Goal: Book appointment/travel/reservation

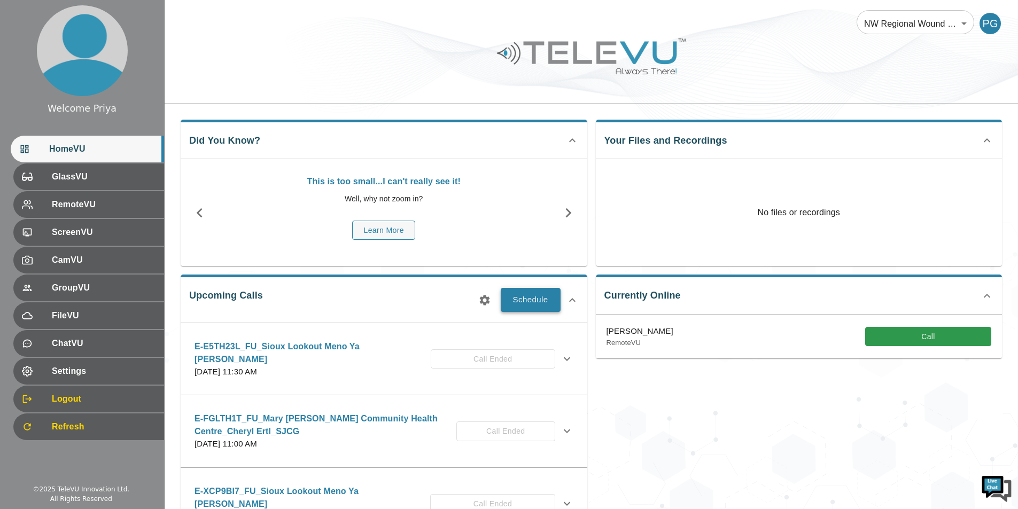
click at [532, 300] on button "Schedule" at bounding box center [531, 300] width 60 height 24
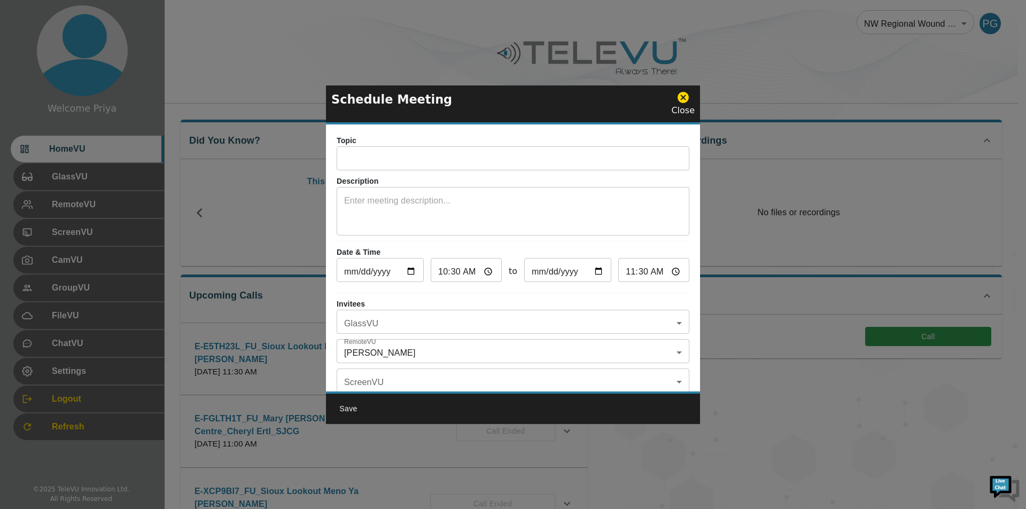
click at [430, 158] on input "text" at bounding box center [513, 159] width 353 height 21
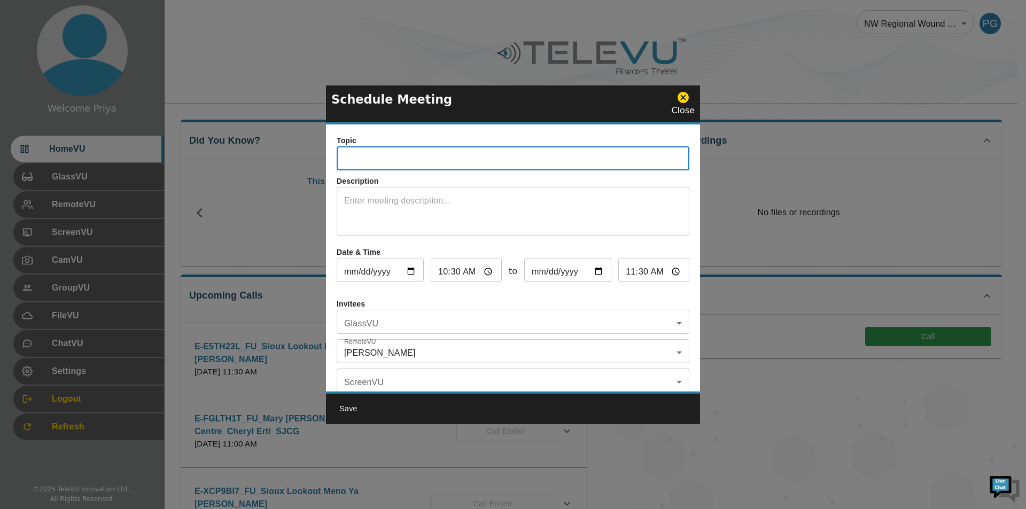
paste input "E-PMCMJV8"
type input "E-PMCMJV8_IN_SiouxLookoutMenoYaWin_Stephanie_SJCG"
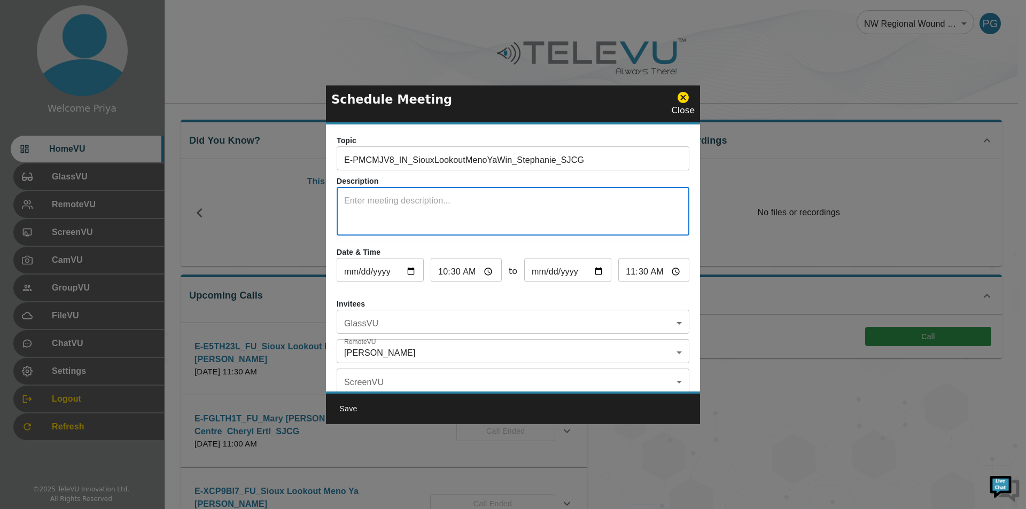
click at [365, 198] on textarea at bounding box center [513, 213] width 338 height 37
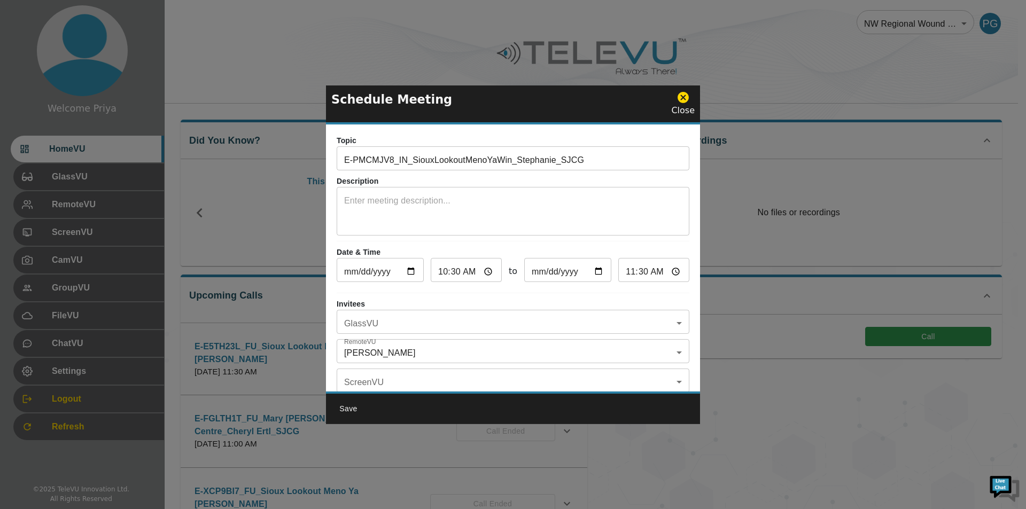
click at [599, 159] on input "E-PMCMJV8_IN_SiouxLookoutMenoYaWin_Stephanie_SJCG" at bounding box center [513, 159] width 353 height 21
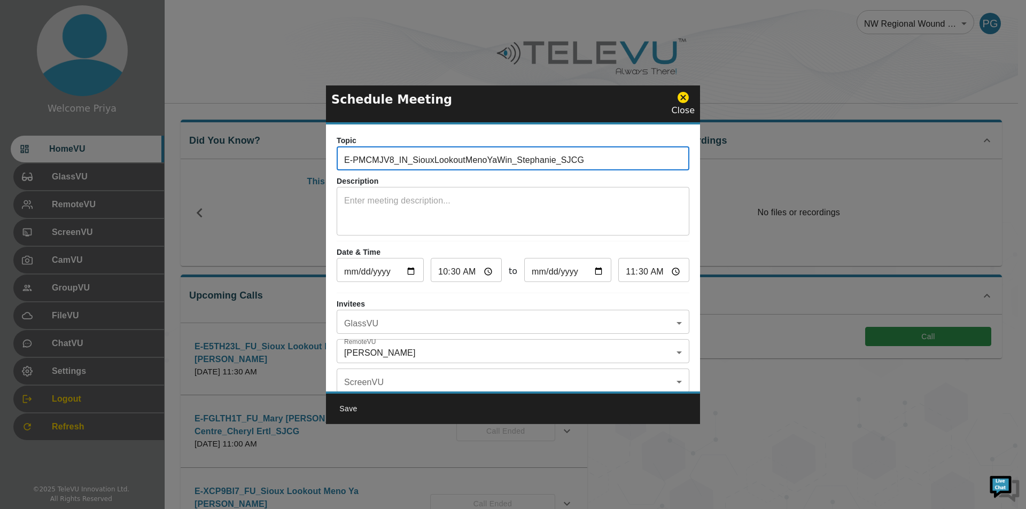
click at [486, 200] on textarea at bounding box center [513, 213] width 338 height 37
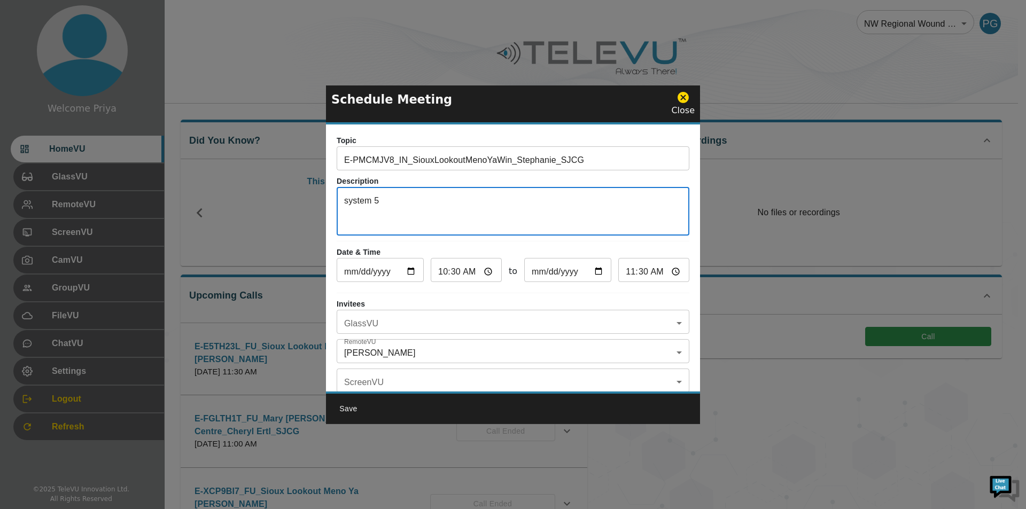
type textarea "system 5"
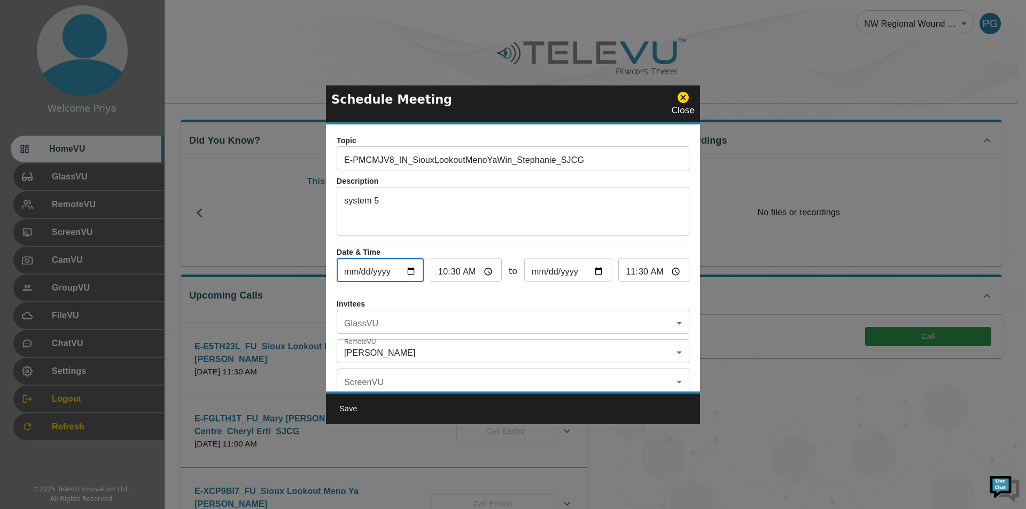
click at [411, 268] on input "[DATE]" at bounding box center [380, 271] width 87 height 21
type input "2025-10-28"
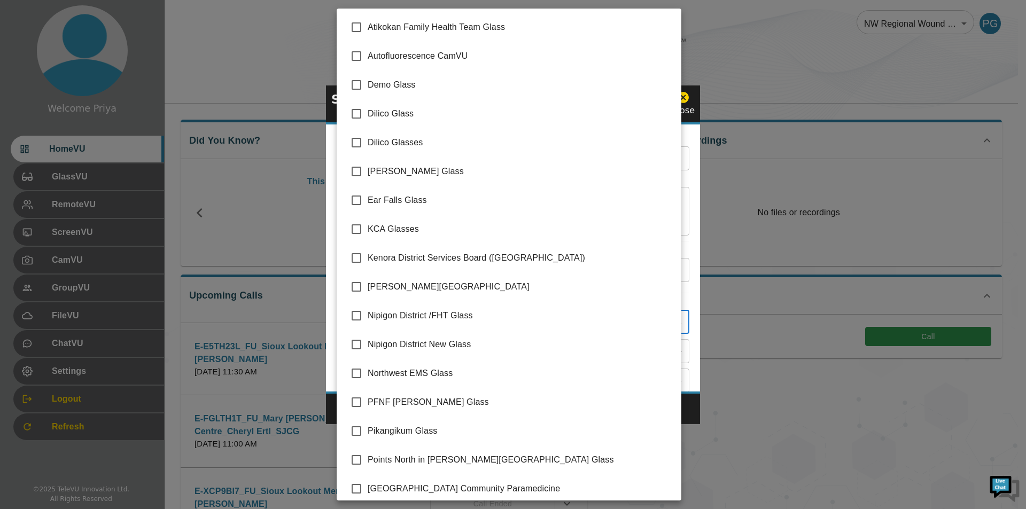
click at [452, 323] on body "Welcome Priya HomeVU GlassVU RemoteVU ScreenVU CamVU GroupVU FileVU ChatVU Sett…" at bounding box center [513, 347] width 1026 height 694
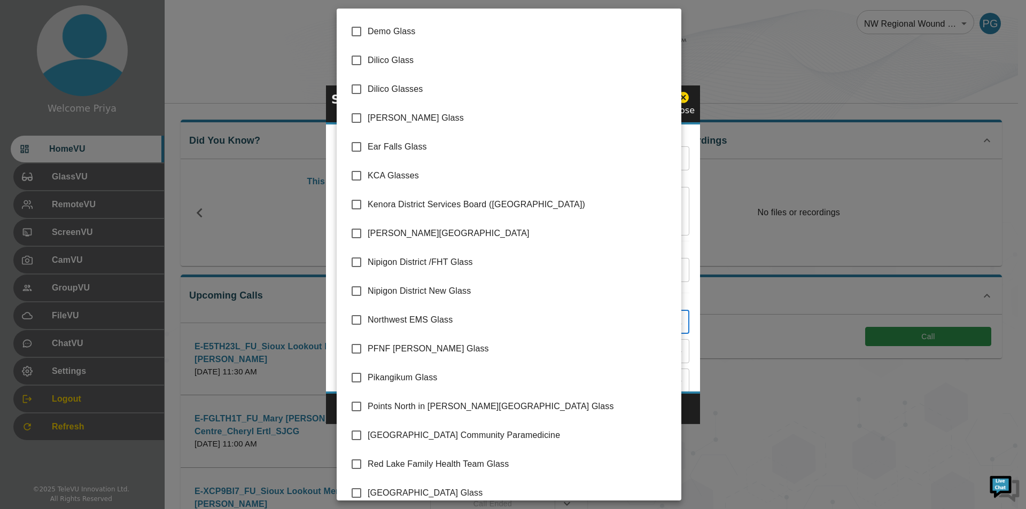
scroll to position [151, 0]
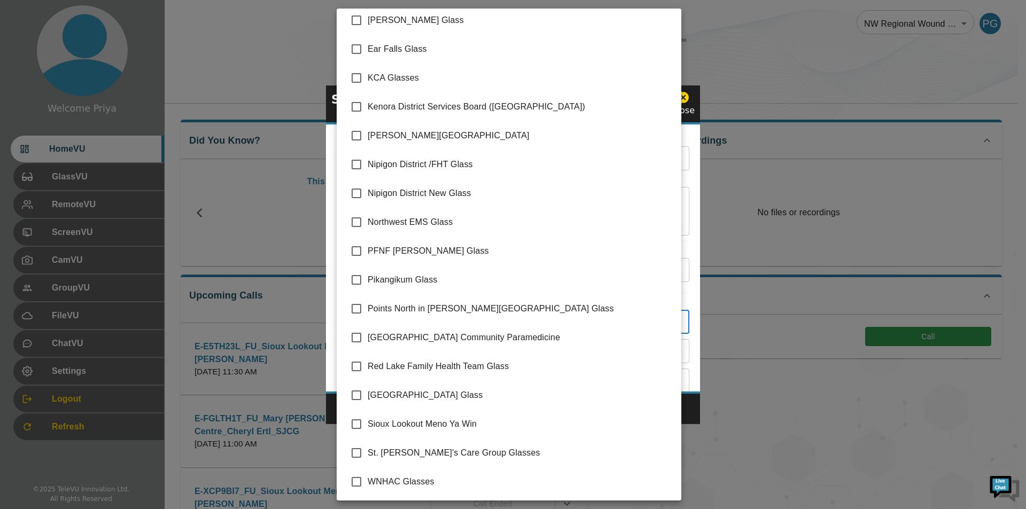
click at [357, 424] on input "checkbox" at bounding box center [356, 424] width 22 height 22
checkbox input "true"
type input "Sioux Lookout Meno Ya Win"
click at [686, 309] on div at bounding box center [513, 254] width 1026 height 509
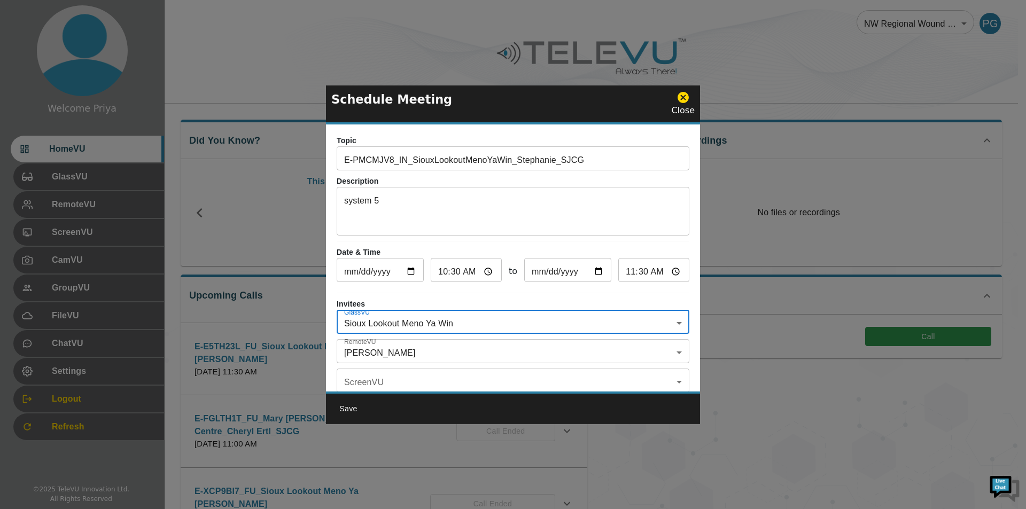
click at [398, 355] on body "Welcome Priya HomeVU GlassVU RemoteVU ScreenVU CamVU GroupVU FileVU ChatVU Sett…" at bounding box center [513, 347] width 1026 height 694
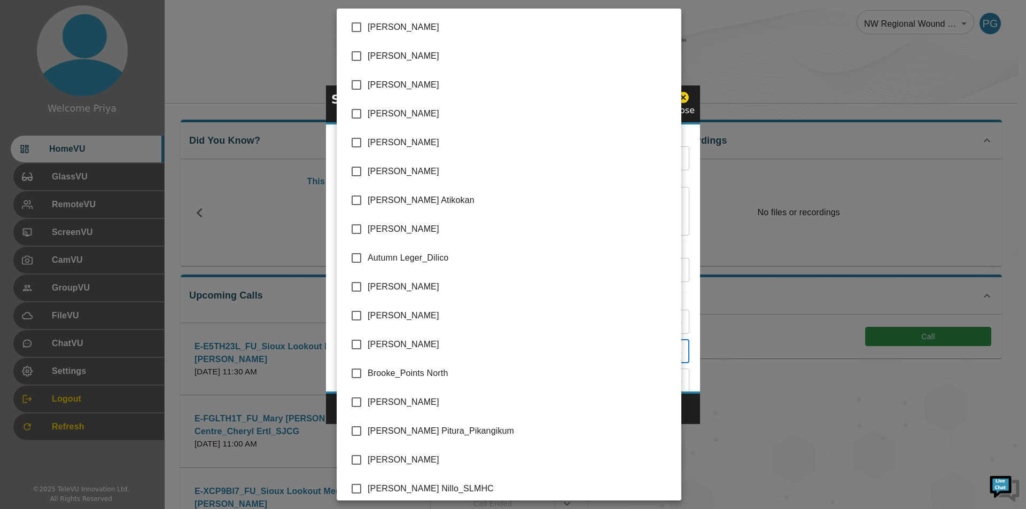
scroll to position [2111, 0]
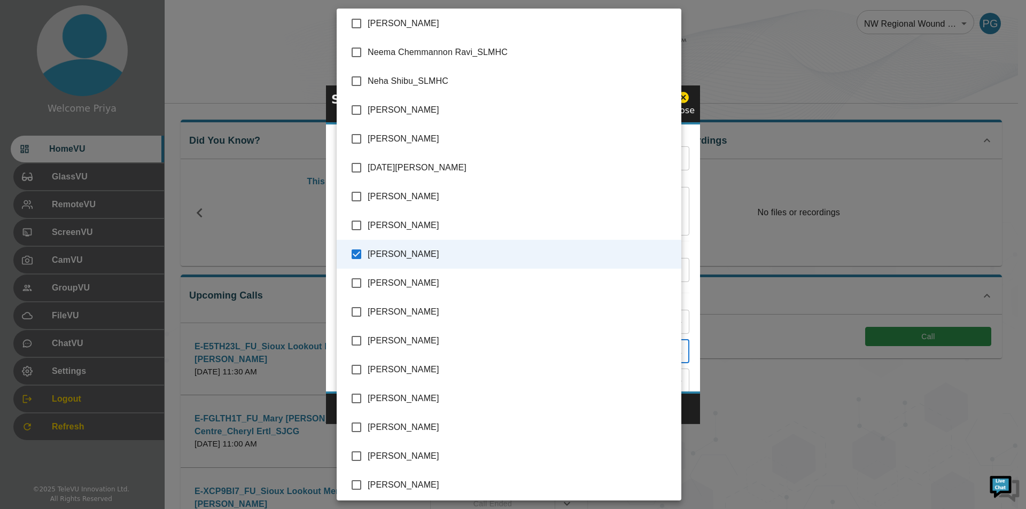
click at [355, 256] on input "checkbox" at bounding box center [356, 254] width 22 height 22
checkbox input "false"
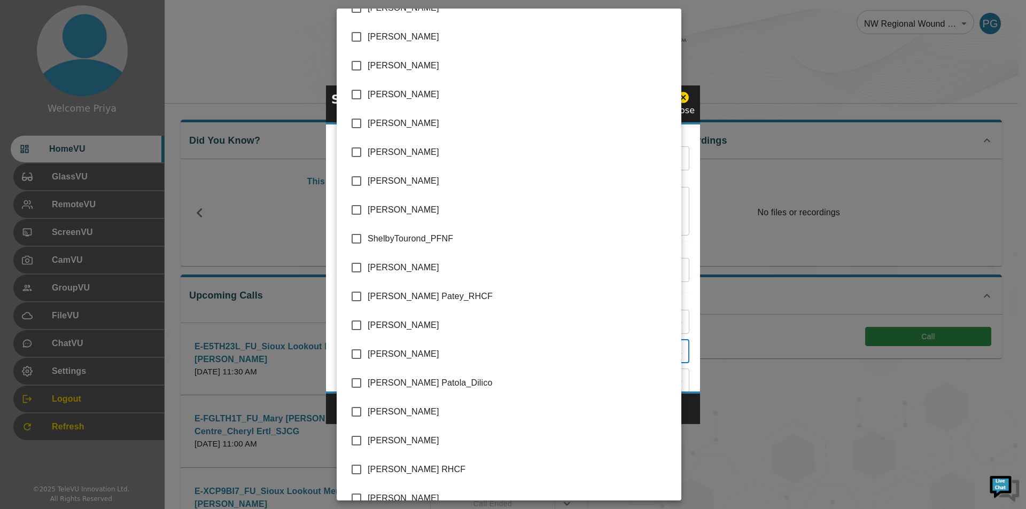
scroll to position [2459, 0]
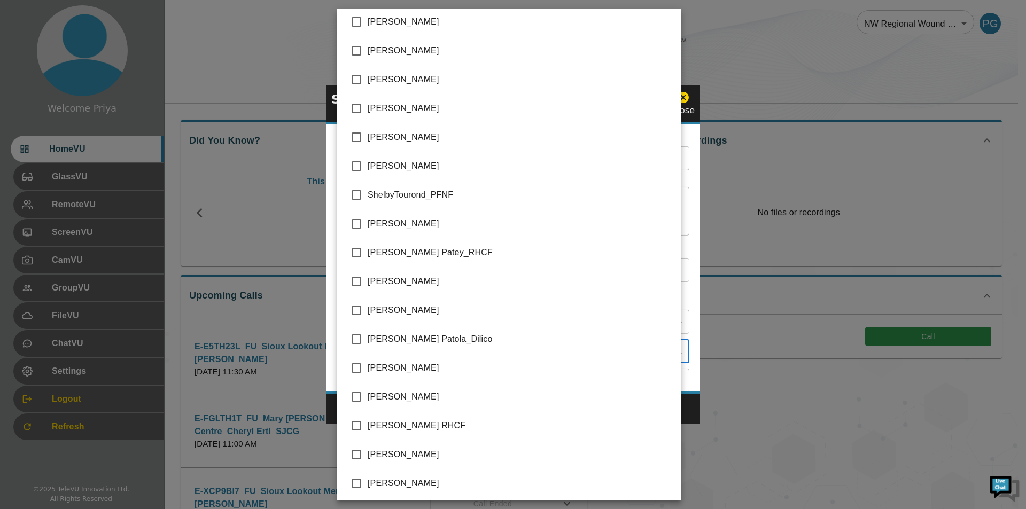
click at [353, 311] on input "checkbox" at bounding box center [356, 310] width 22 height 22
checkbox input "true"
type input "[PERSON_NAME]"
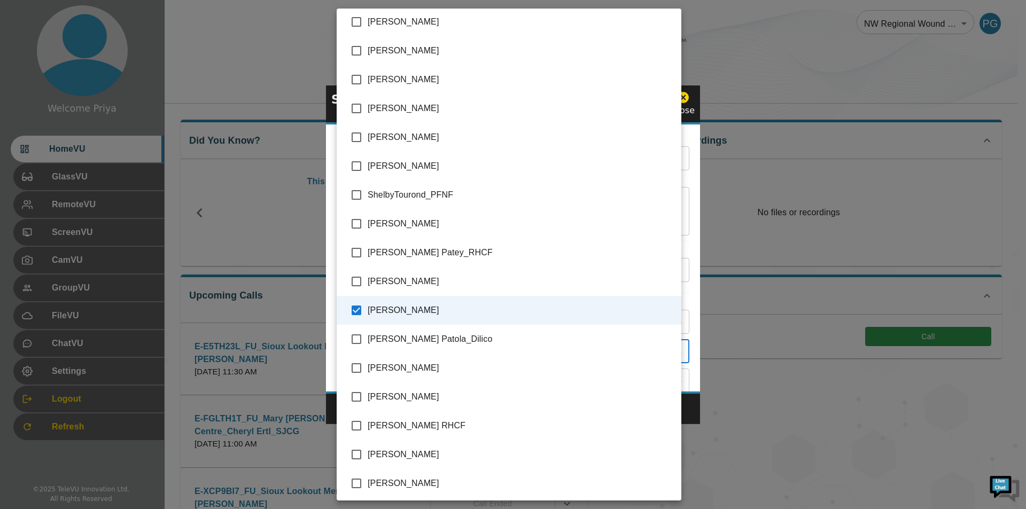
click at [683, 307] on div at bounding box center [513, 254] width 1026 height 509
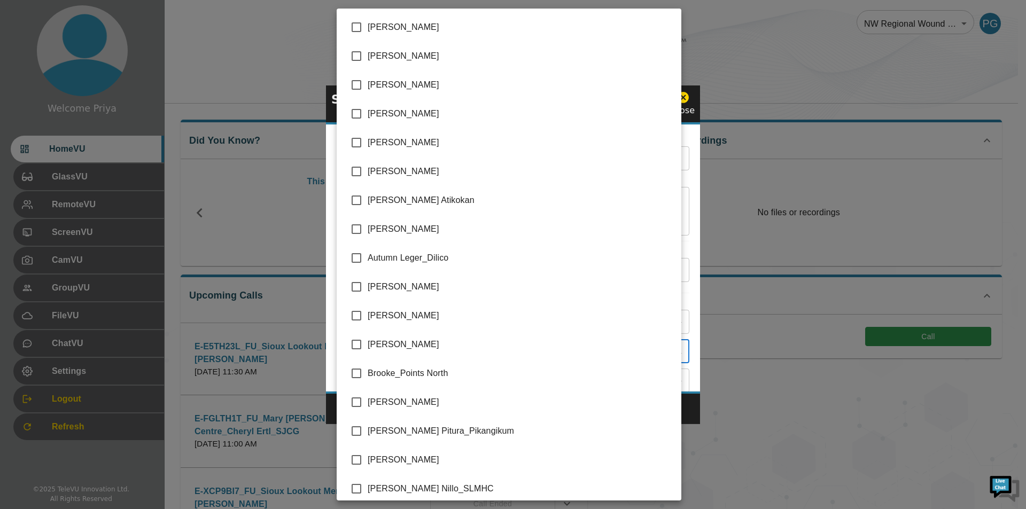
click at [411, 351] on body "Welcome Priya HomeVU GlassVU RemoteVU ScreenVU CamVU GroupVU FileVU ChatVU Sett…" at bounding box center [513, 347] width 1026 height 694
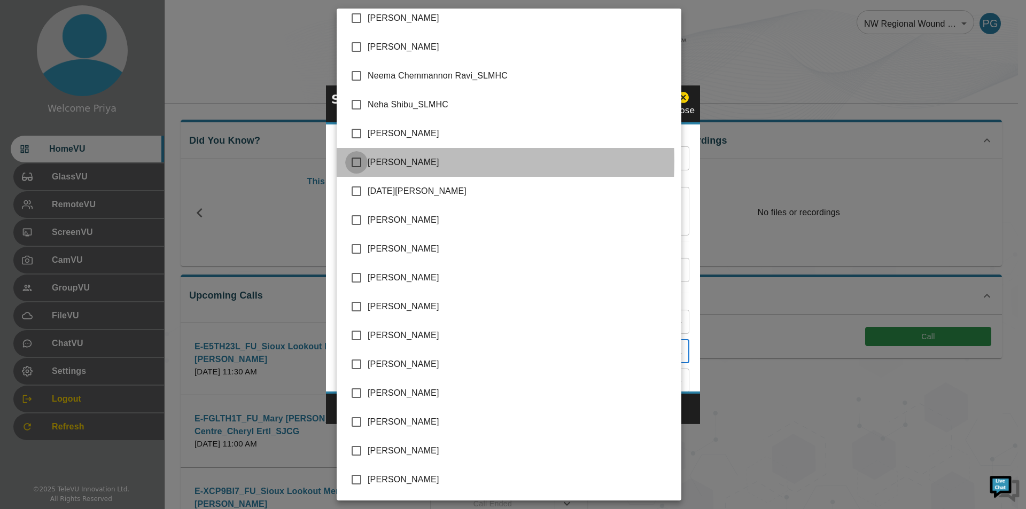
click at [358, 161] on input "checkbox" at bounding box center [356, 162] width 22 height 22
checkbox input "true"
type input "Stephanie Gerdevich_SJCG,Nissy Simon_SMHC"
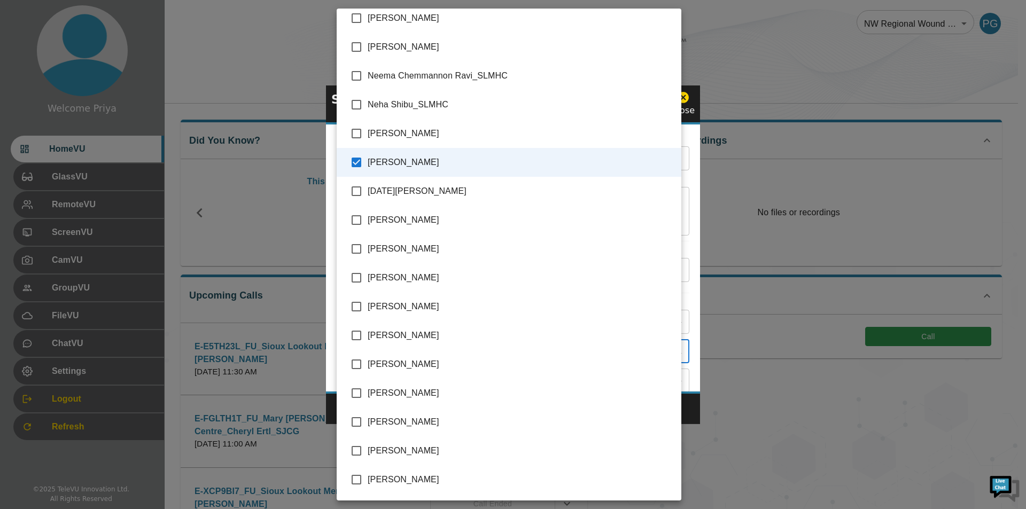
click at [688, 225] on div at bounding box center [513, 254] width 1026 height 509
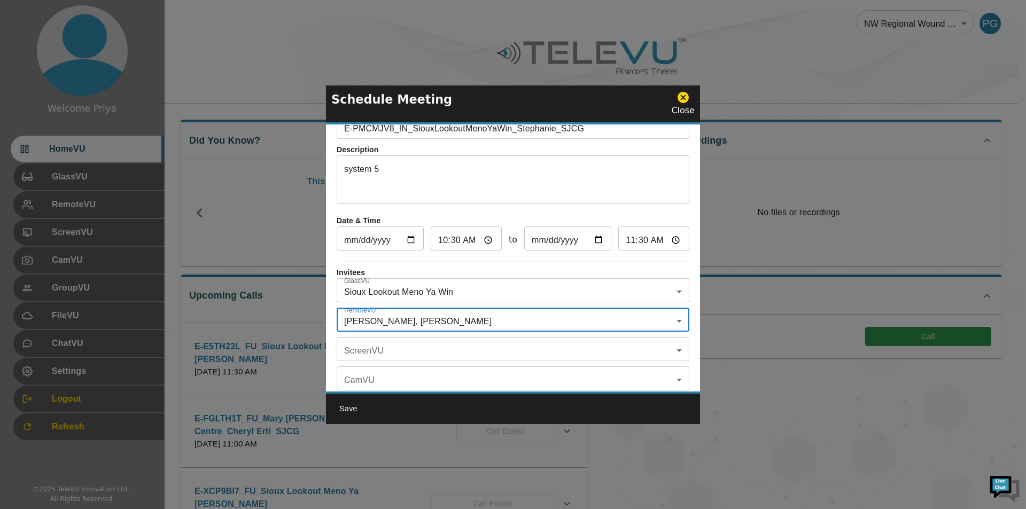
scroll to position [63, 0]
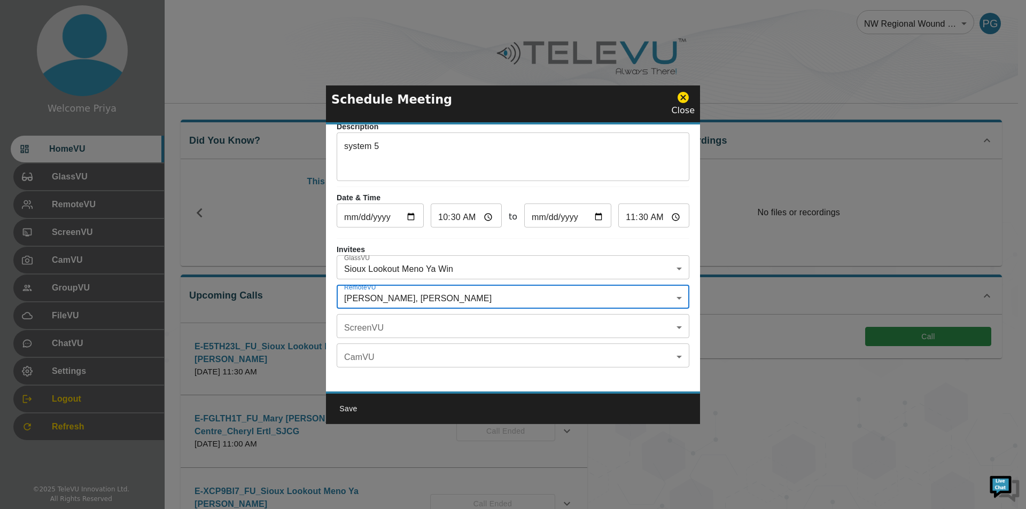
click at [351, 408] on button "Save" at bounding box center [348, 409] width 34 height 20
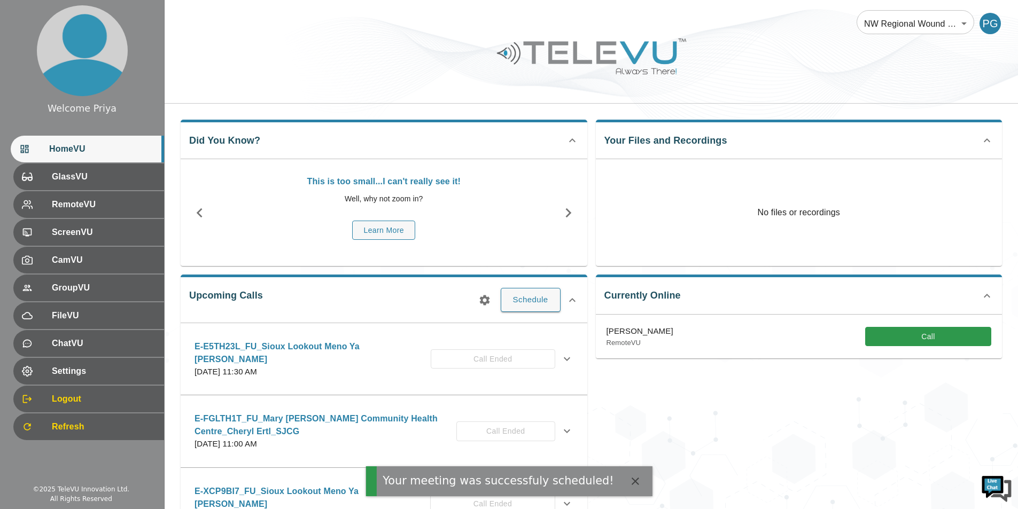
click at [484, 302] on icon "button" at bounding box center [484, 300] width 10 height 10
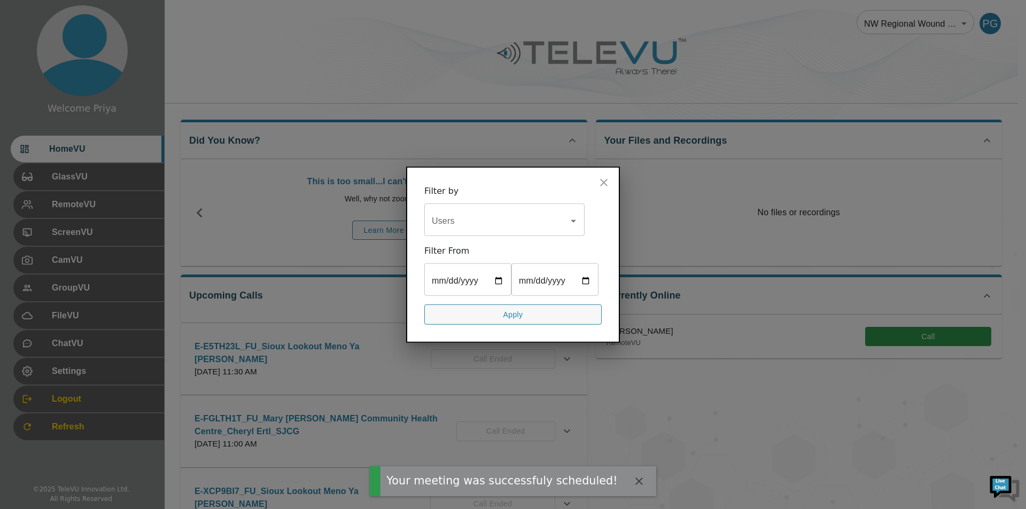
click at [482, 217] on input "Users" at bounding box center [496, 221] width 135 height 20
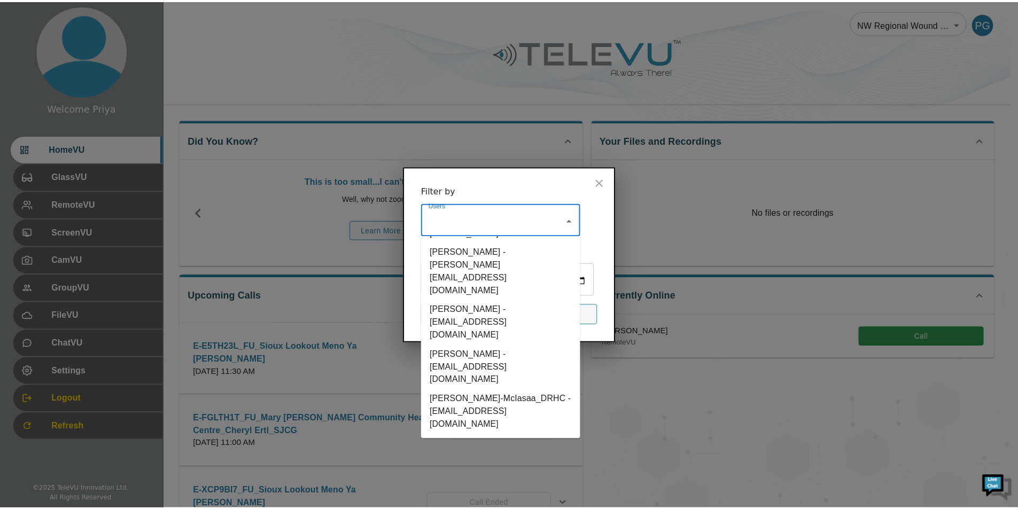
scroll to position [2993, 0]
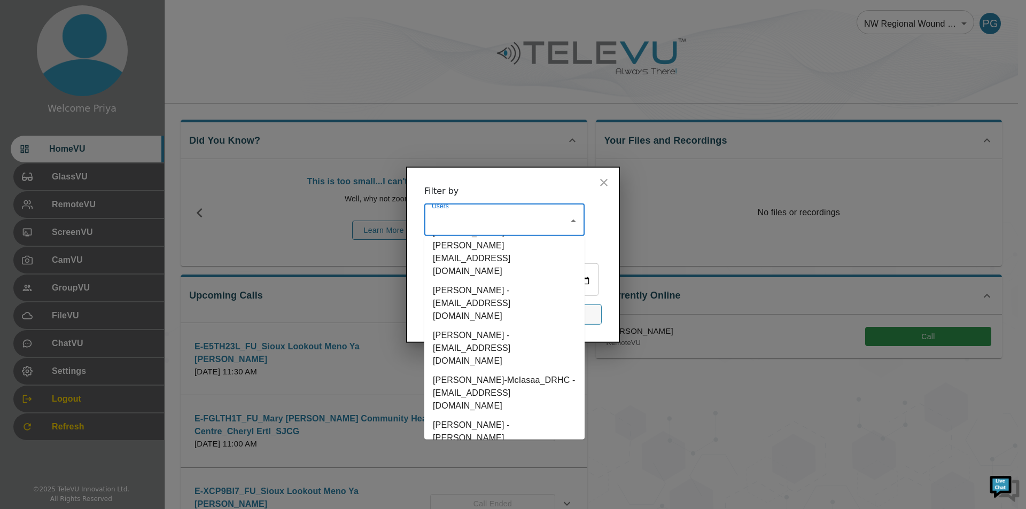
click at [474, 296] on input "date" at bounding box center [467, 281] width 87 height 30
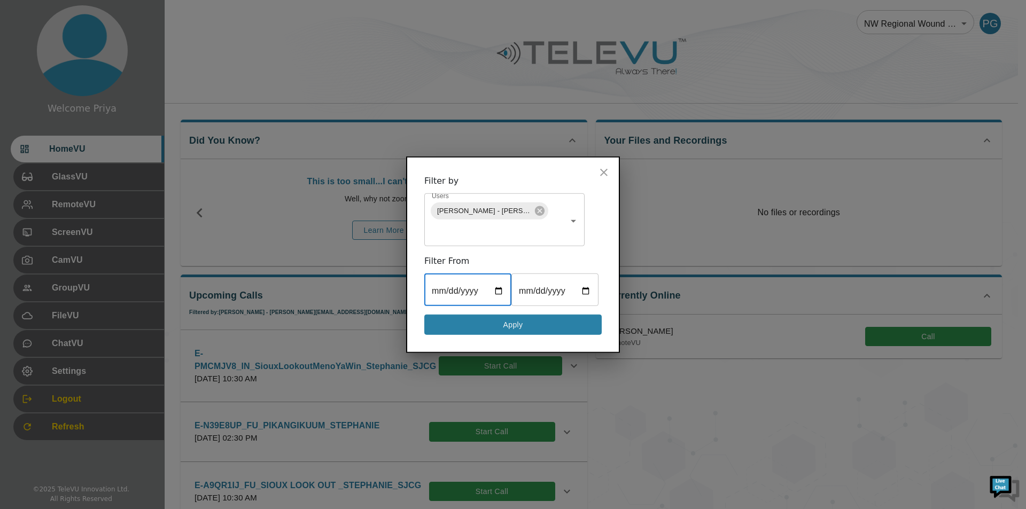
click at [475, 327] on button "Apply" at bounding box center [512, 324] width 177 height 21
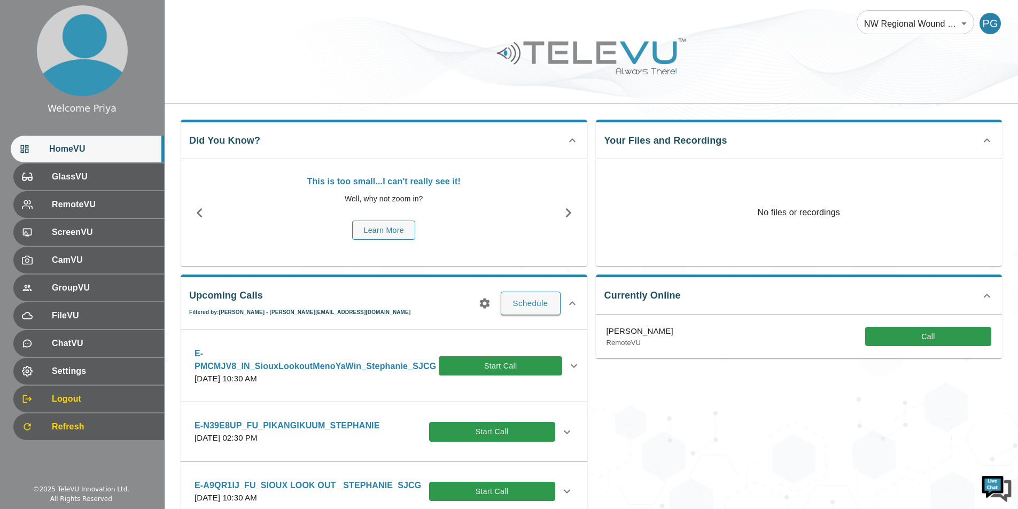
click at [572, 363] on icon at bounding box center [574, 366] width 13 height 13
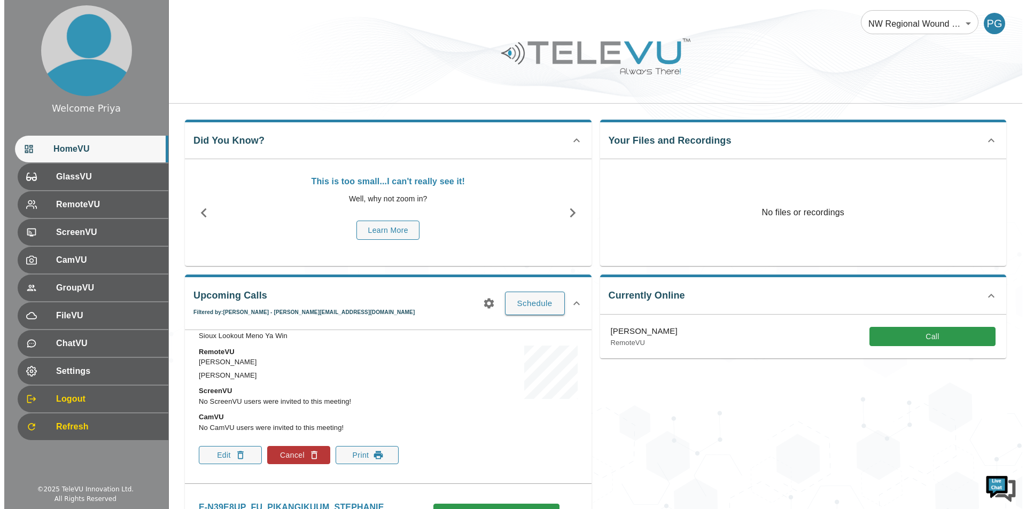
scroll to position [107, 0]
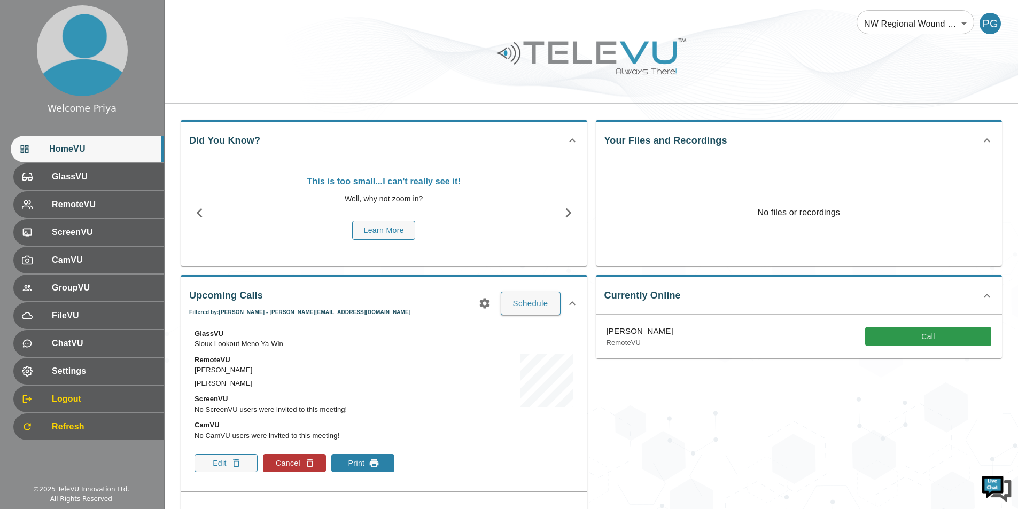
click at [355, 458] on button "Print" at bounding box center [362, 463] width 63 height 18
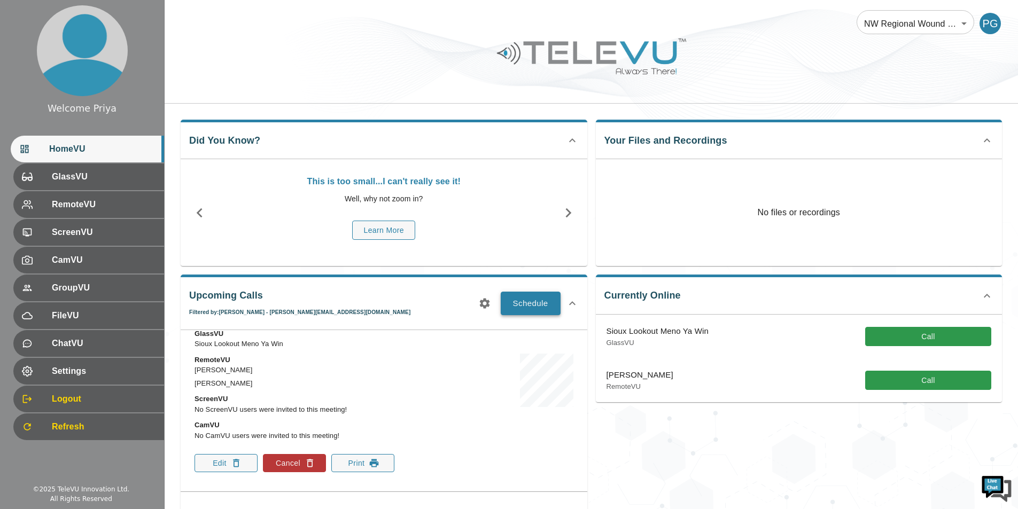
click at [529, 299] on button "Schedule" at bounding box center [531, 304] width 60 height 24
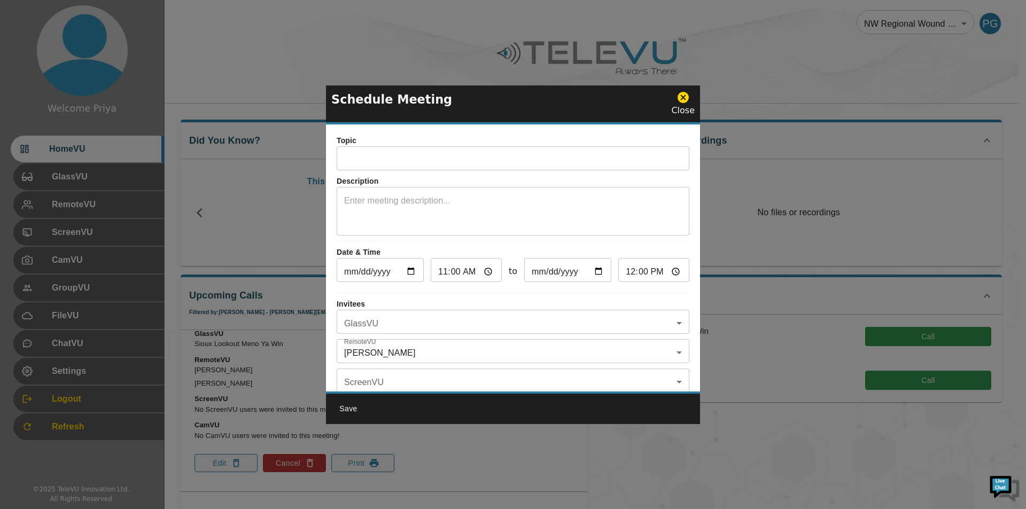
click at [407, 164] on input "text" at bounding box center [513, 159] width 353 height 21
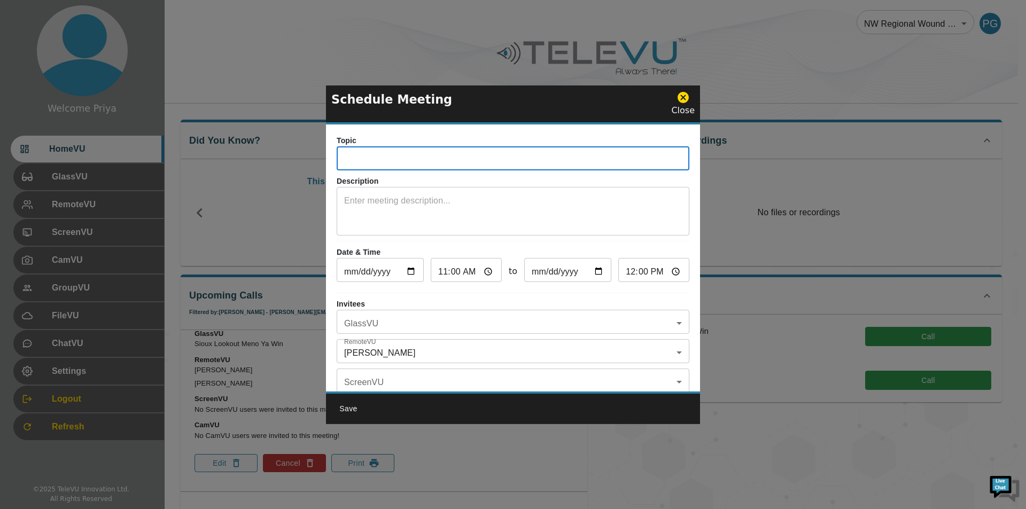
paste input "E-PRCFZYN"
type input "E-PRCFZYN_IN_NipigonHospital_Sherice_SJCG"
click at [451, 200] on textarea at bounding box center [513, 213] width 338 height 37
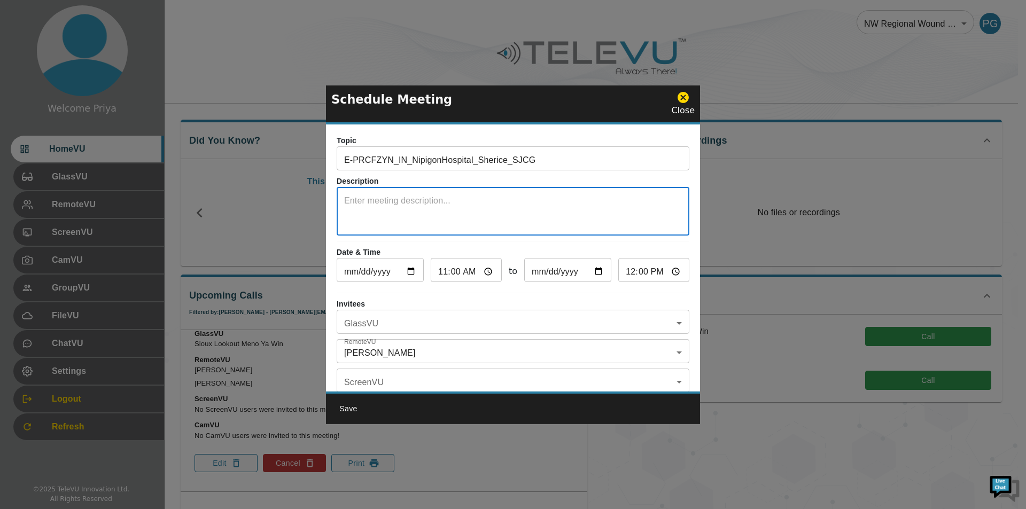
type textarea "s"
type textarea "System 5"
click at [408, 269] on input "[DATE]" at bounding box center [380, 271] width 87 height 21
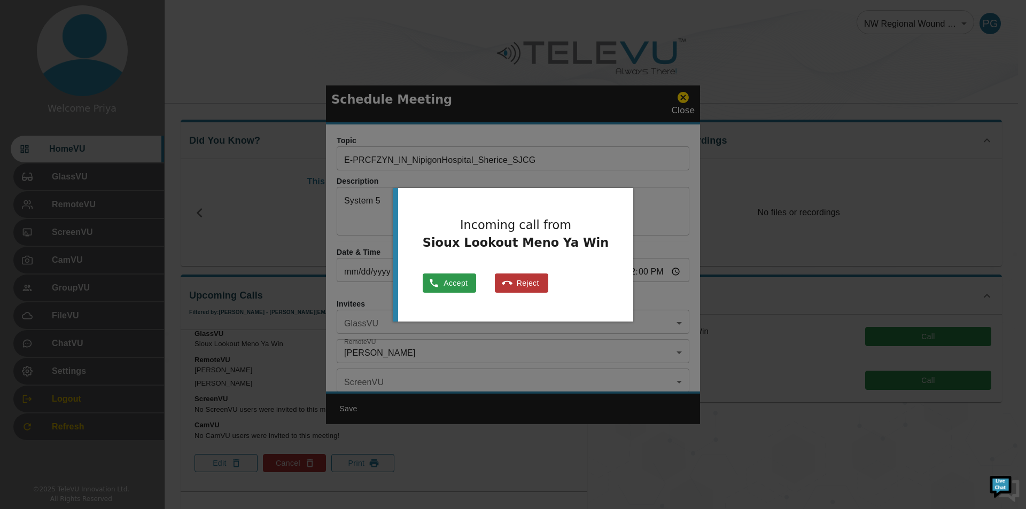
type input "[DATE]"
click at [631, 108] on div at bounding box center [513, 254] width 1026 height 509
click at [880, 223] on div at bounding box center [513, 254] width 1026 height 509
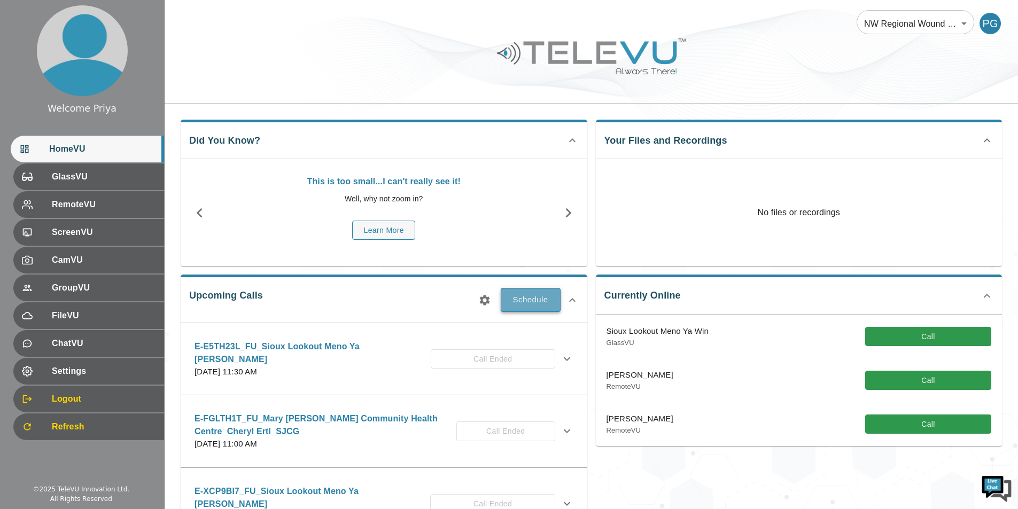
click at [535, 297] on button "Schedule" at bounding box center [531, 300] width 60 height 24
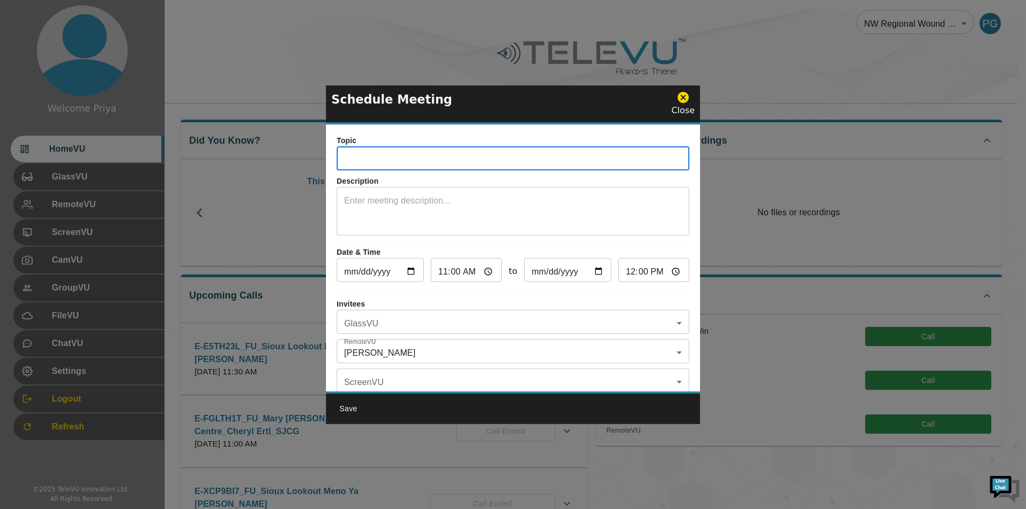
click at [351, 161] on input "text" at bounding box center [513, 159] width 353 height 21
paste input "E-PRCFZYN"
type input "E-PRCFZYN_IN_NipigonHospital_Sherice_SJCG"
click at [368, 200] on textarea at bounding box center [513, 213] width 338 height 37
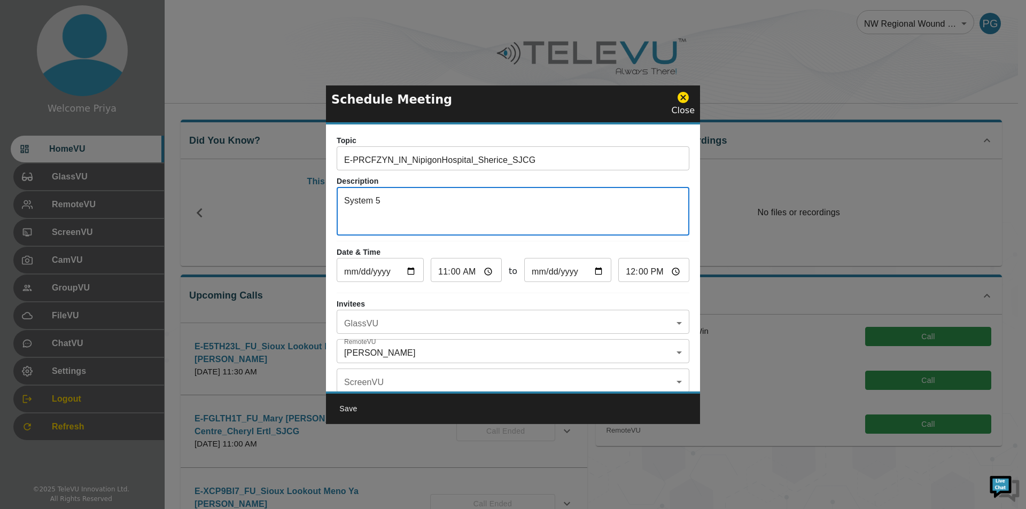
type textarea "System 5"
click at [408, 273] on input "[DATE]" at bounding box center [380, 271] width 87 height 21
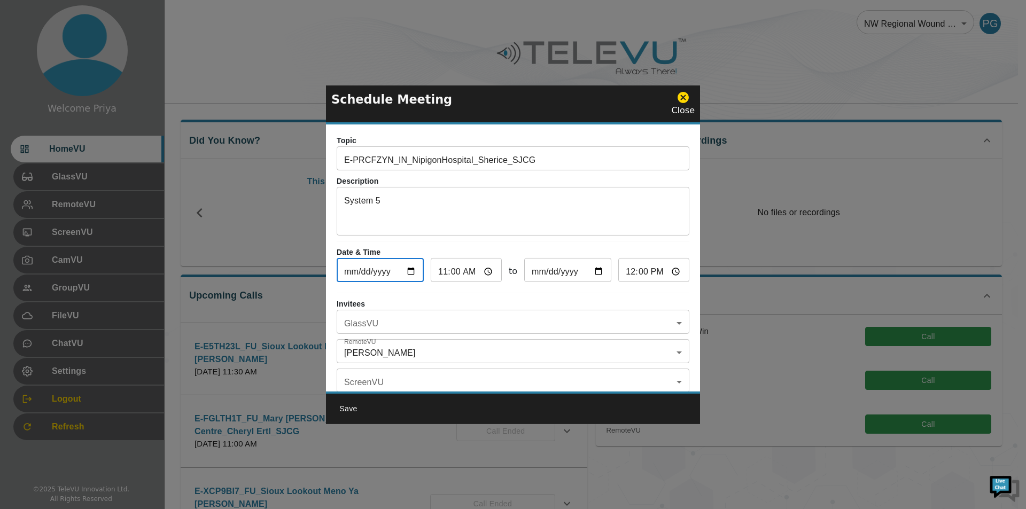
type input "[DATE]"
click at [484, 272] on input "11:00" at bounding box center [466, 271] width 71 height 21
type input "09:00"
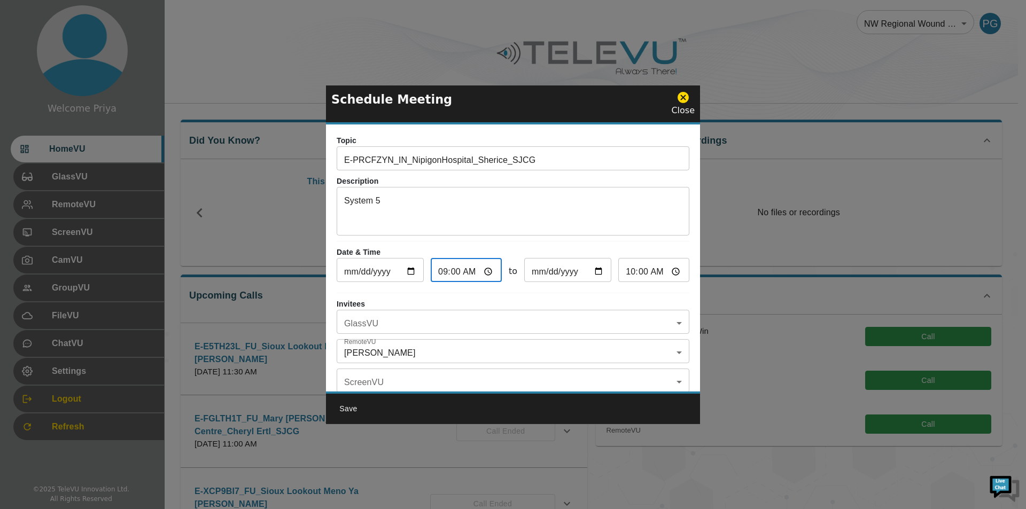
type input "10:00"
type input "09:00"
click at [581, 299] on p "Invitees" at bounding box center [513, 304] width 353 height 11
click at [412, 324] on body "Welcome Priya HomeVU GlassVU RemoteVU ScreenVU CamVU GroupVU FileVU ChatVU Sett…" at bounding box center [513, 347] width 1026 height 694
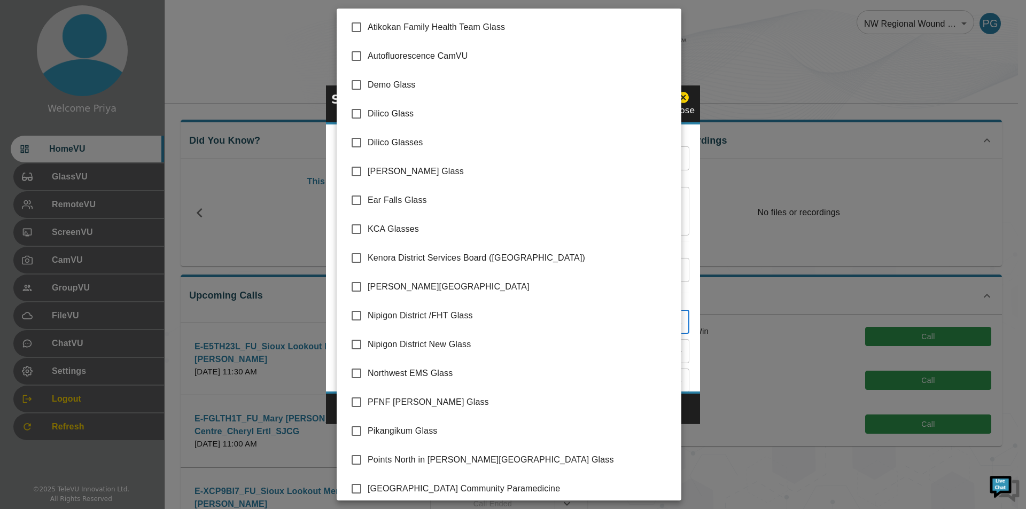
click at [359, 316] on input "checkbox" at bounding box center [356, 316] width 22 height 22
checkbox input "true"
type input "Nipigon District /FHT Glass"
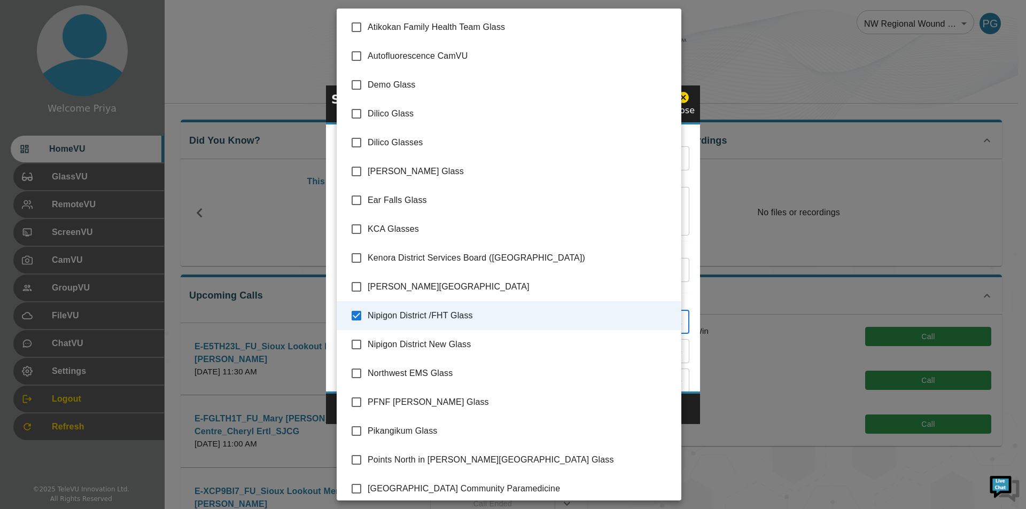
click at [688, 289] on div at bounding box center [513, 254] width 1026 height 509
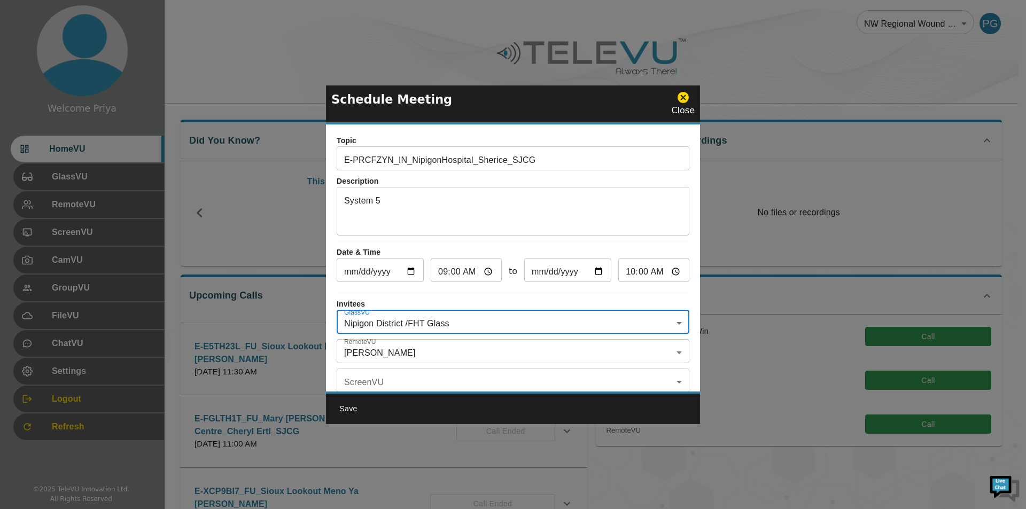
click at [388, 350] on body "Welcome Priya HomeVU GlassVU RemoteVU ScreenVU CamVU GroupVU FileVU ChatVU Sett…" at bounding box center [513, 347] width 1026 height 694
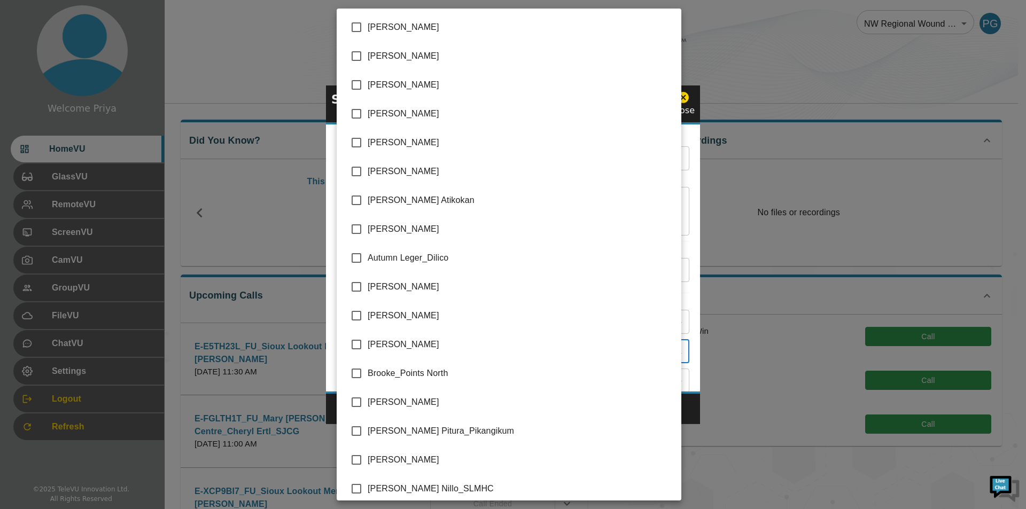
scroll to position [2111, 0]
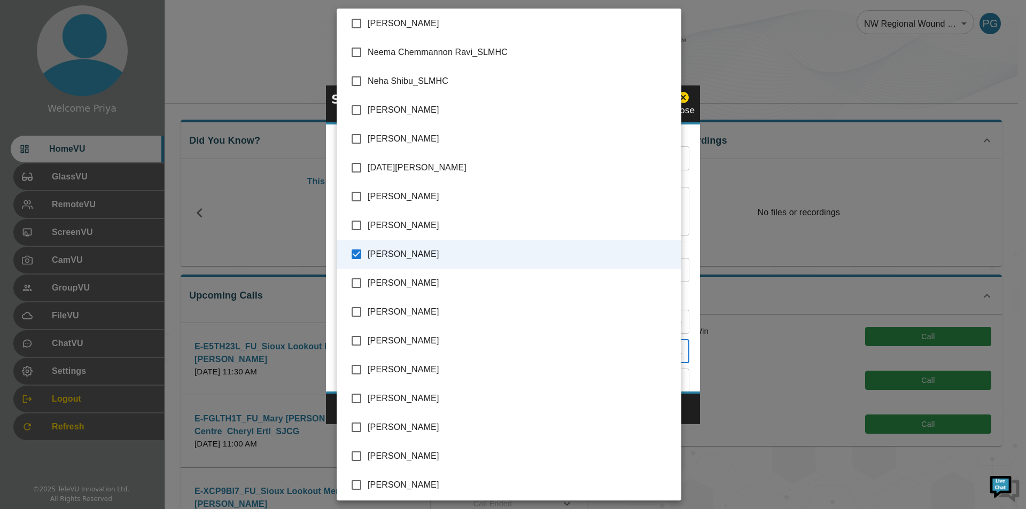
click at [358, 255] on input "checkbox" at bounding box center [356, 254] width 22 height 22
checkbox input "false"
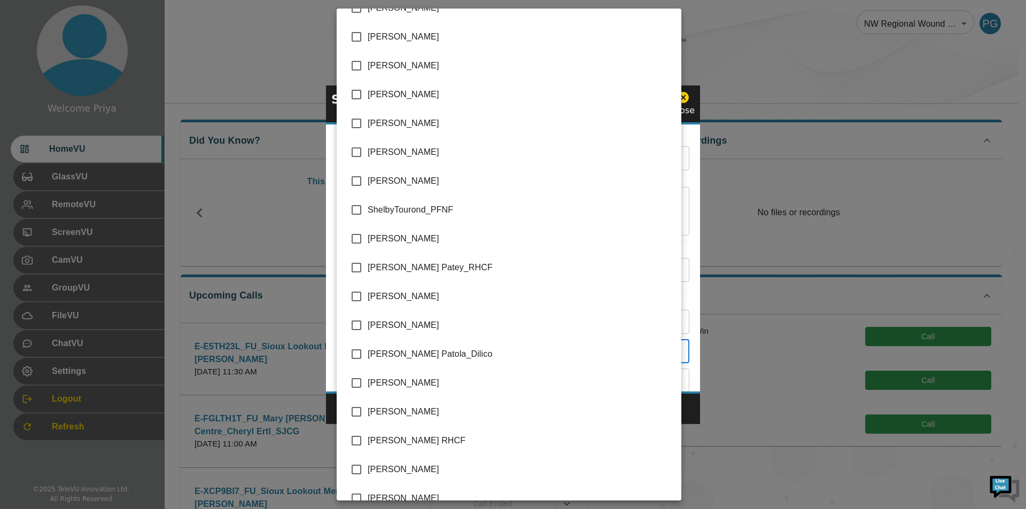
scroll to position [2547, 0]
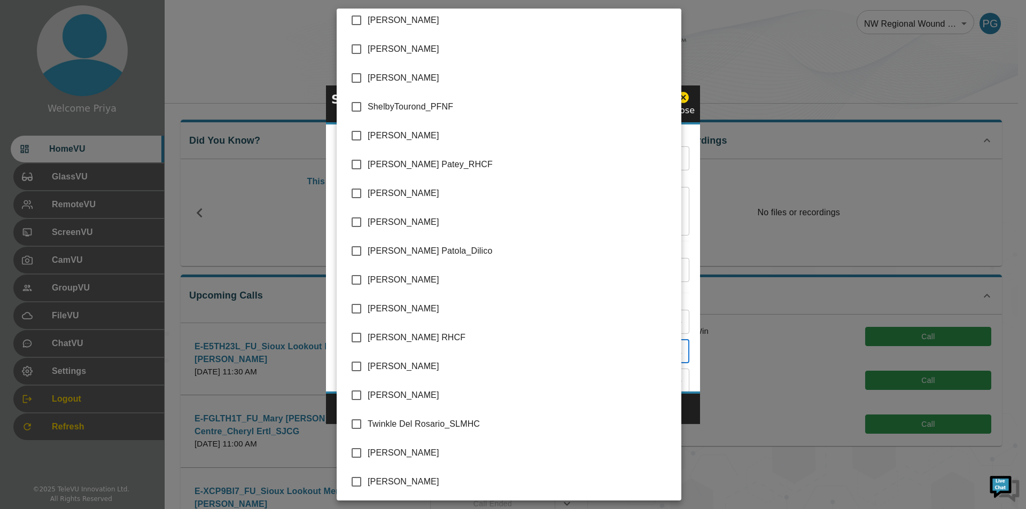
drag, startPoint x: 354, startPoint y: 134, endPoint x: 376, endPoint y: 137, distance: 22.2
click at [354, 134] on input "checkbox" at bounding box center [356, 136] width 22 height 22
checkbox input "true"
type input "[PERSON_NAME]"
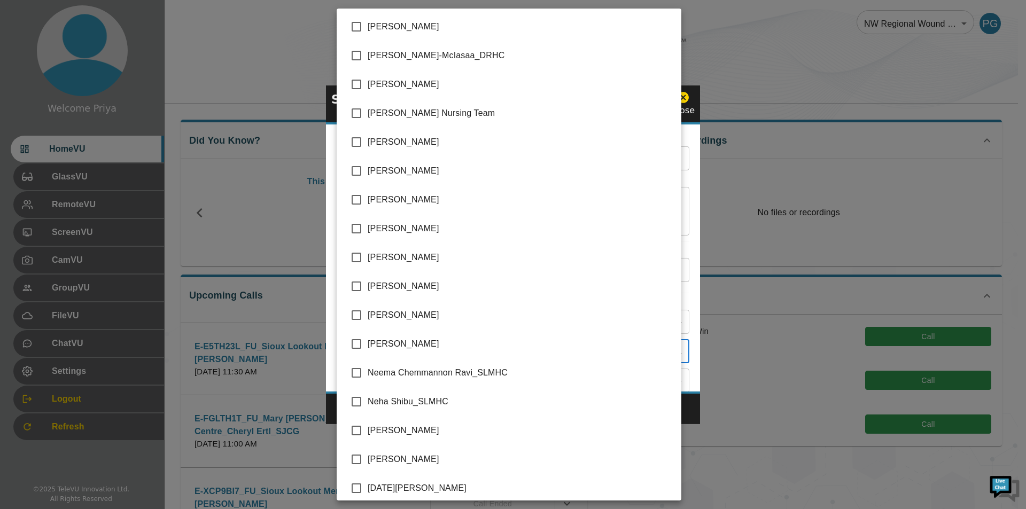
scroll to position [1799, 0]
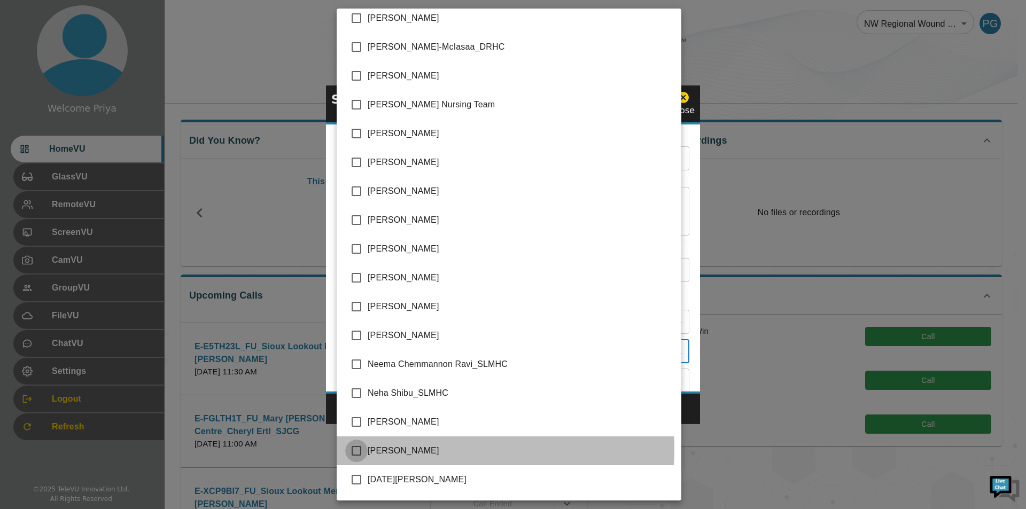
click at [354, 449] on input "checkbox" at bounding box center [356, 451] width 22 height 22
checkbox input "true"
type input "[PERSON_NAME],[PERSON_NAME]"
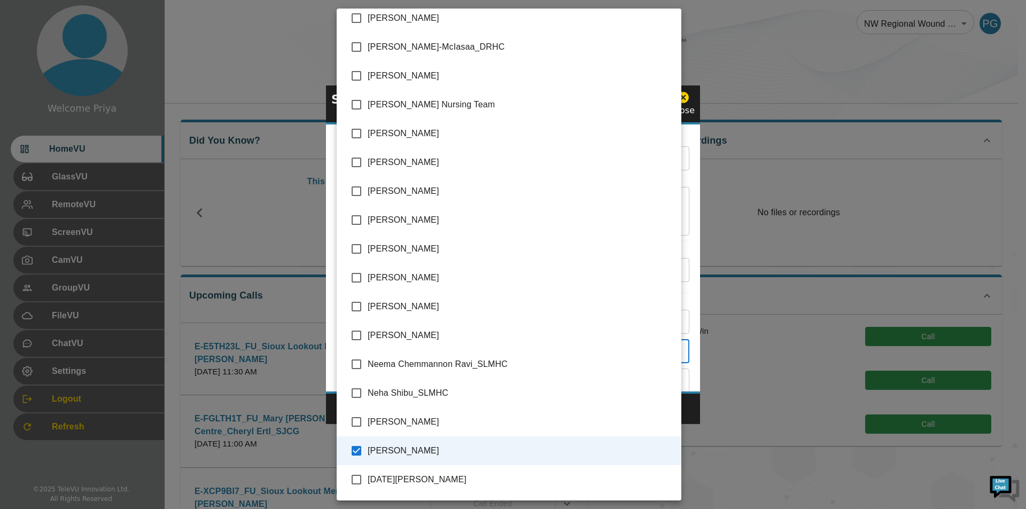
click at [690, 284] on div at bounding box center [513, 254] width 1026 height 509
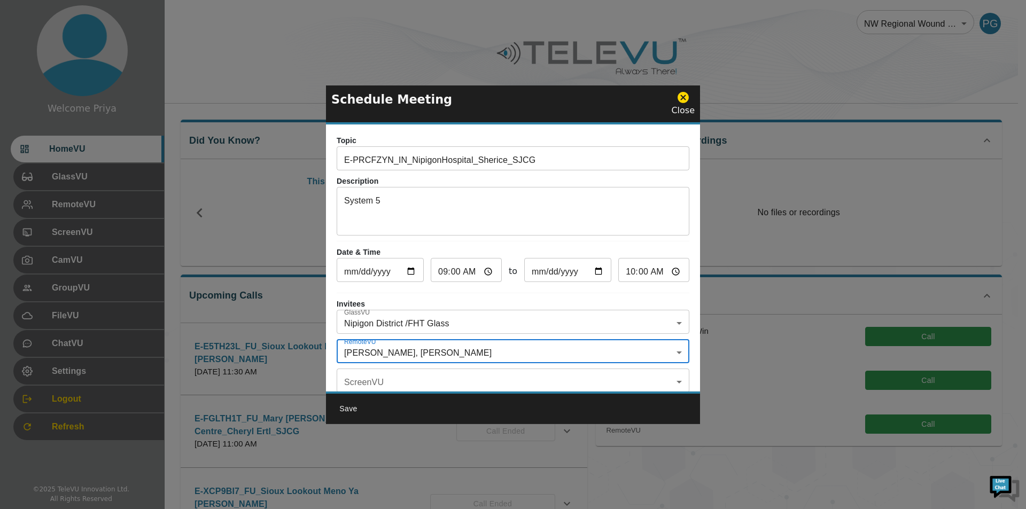
scroll to position [63, 0]
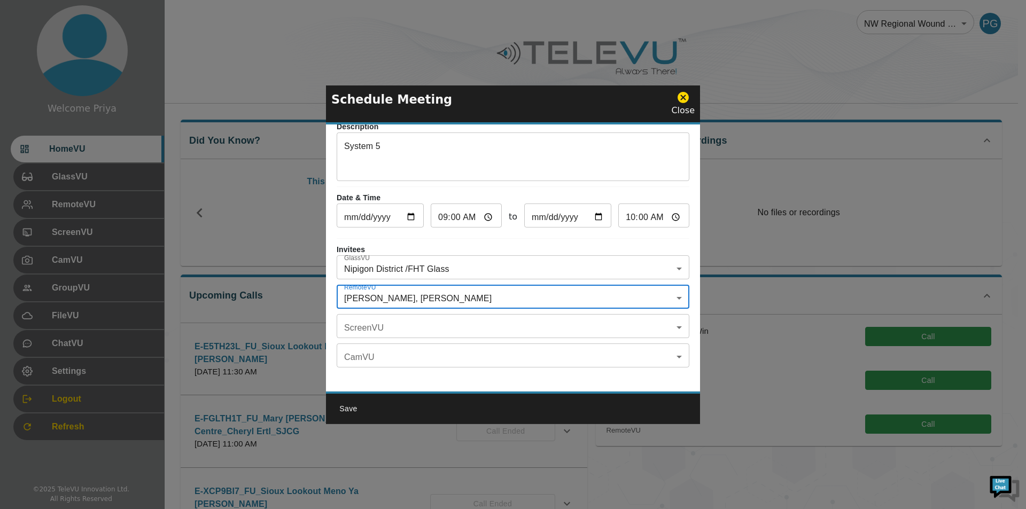
click at [346, 411] on button "Save" at bounding box center [348, 409] width 34 height 20
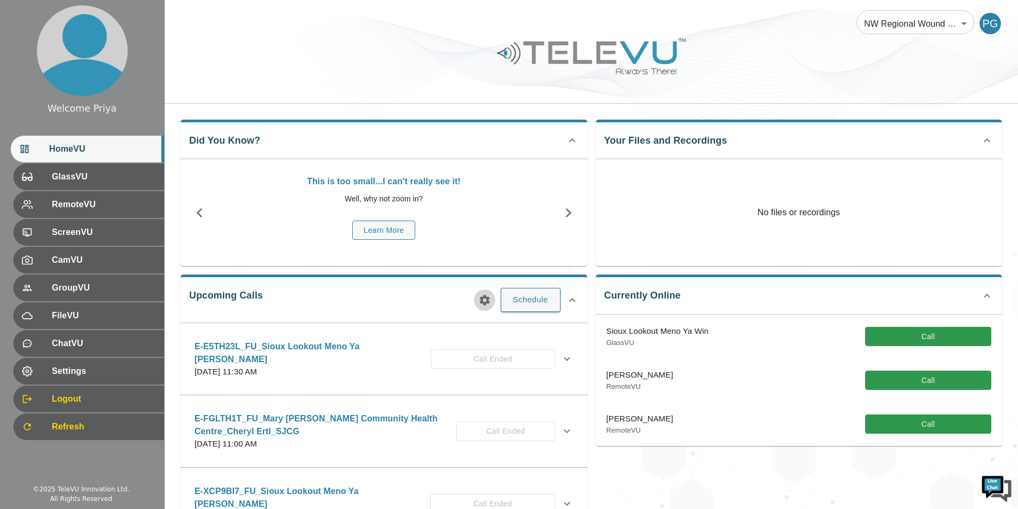
click at [488, 300] on icon "button" at bounding box center [484, 300] width 10 height 10
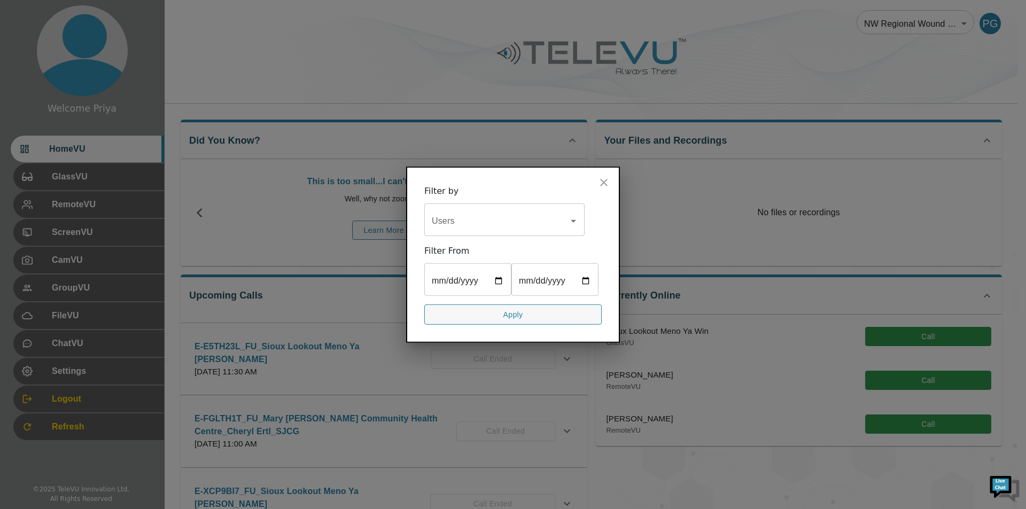
click at [500, 216] on input "Users" at bounding box center [496, 221] width 135 height 20
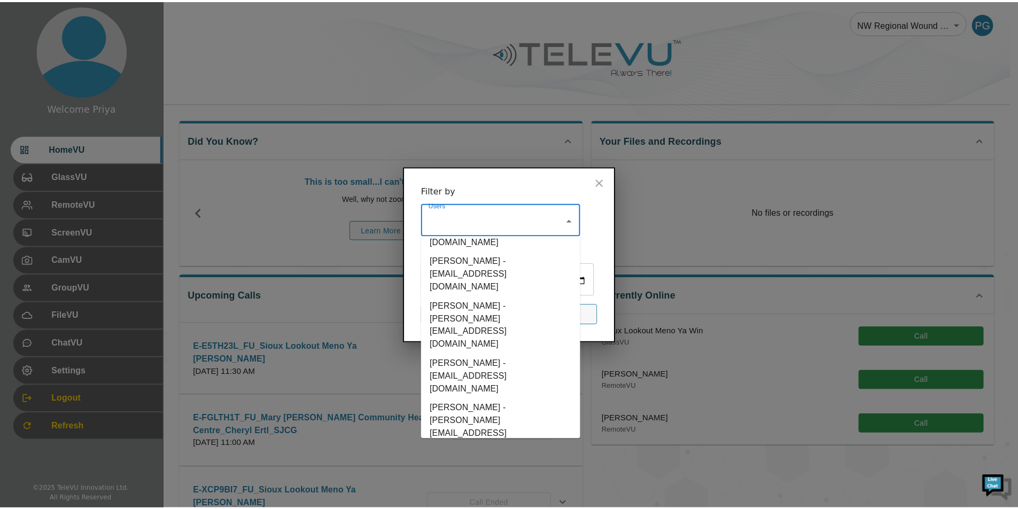
scroll to position [2833, 0]
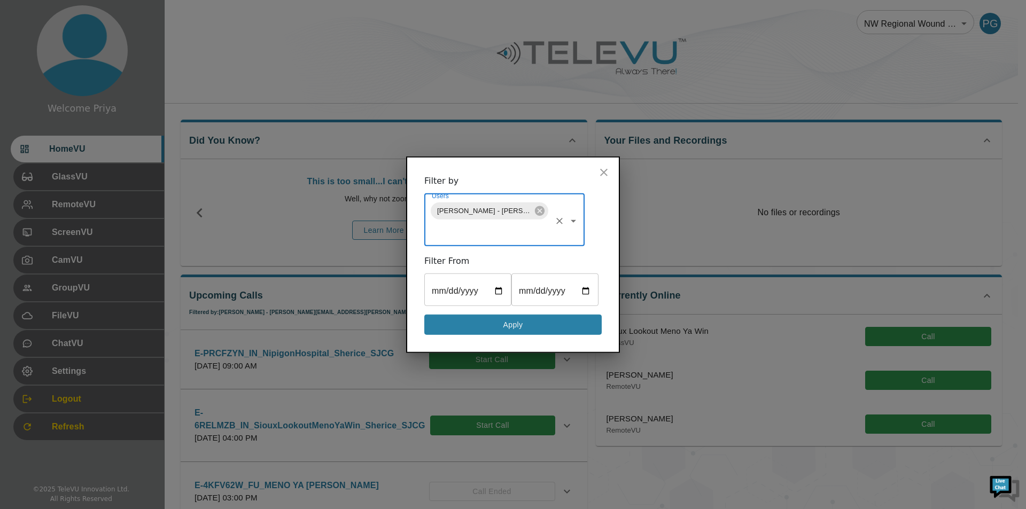
click at [507, 323] on button "Apply" at bounding box center [512, 324] width 177 height 21
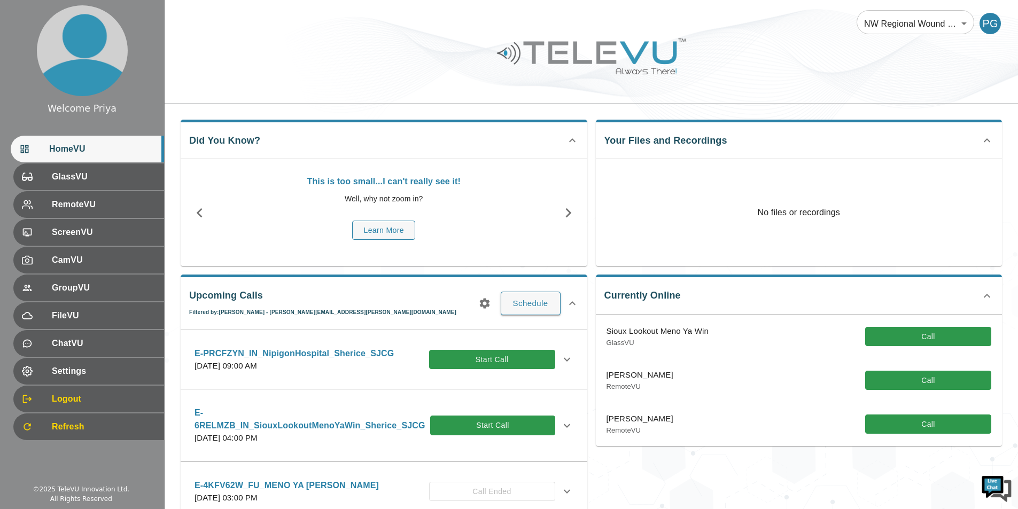
click at [337, 353] on p "E-PRCFZYN_IN_NipigonHospital_Sherice_SJCG" at bounding box center [294, 353] width 199 height 13
click at [561, 357] on icon at bounding box center [567, 359] width 13 height 13
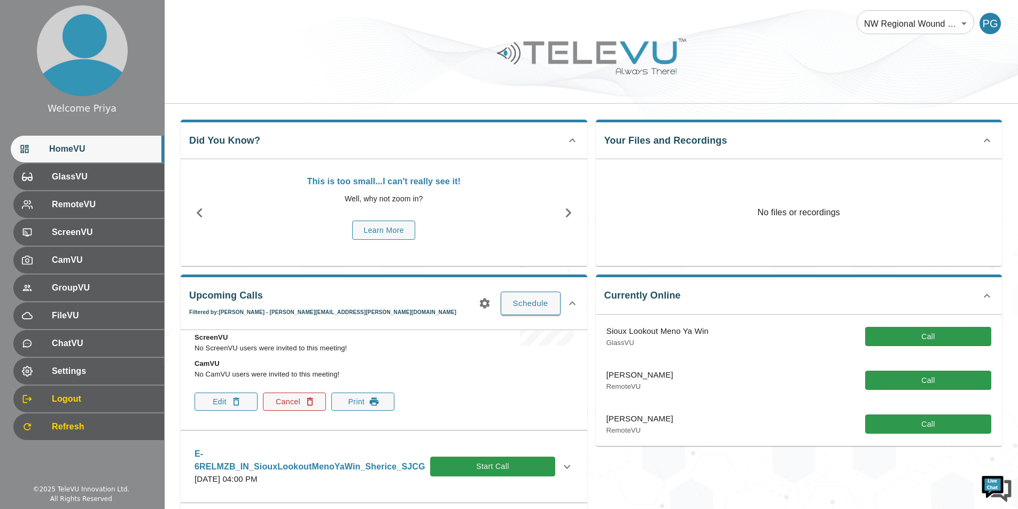
scroll to position [160, 0]
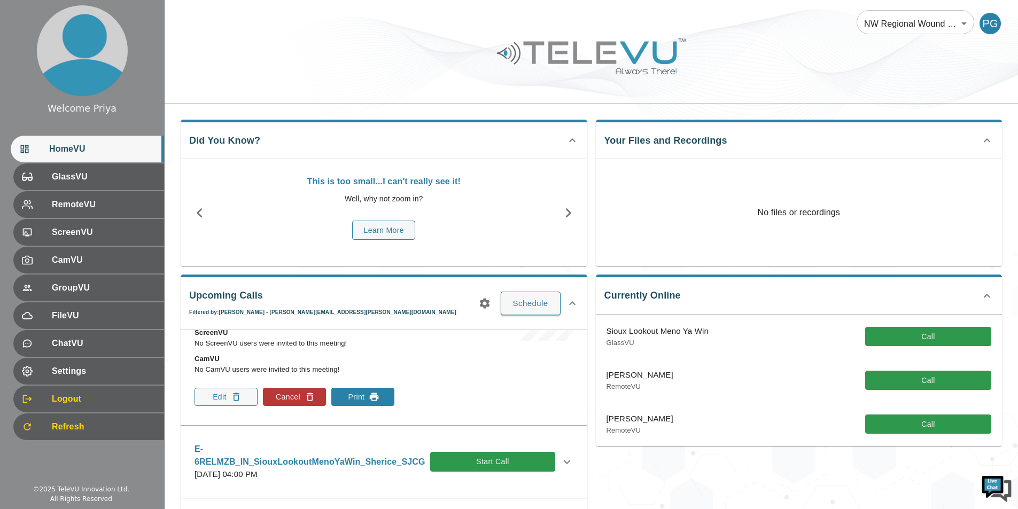
click at [372, 396] on icon "button" at bounding box center [374, 397] width 11 height 11
